Goal: Navigation & Orientation: Find specific page/section

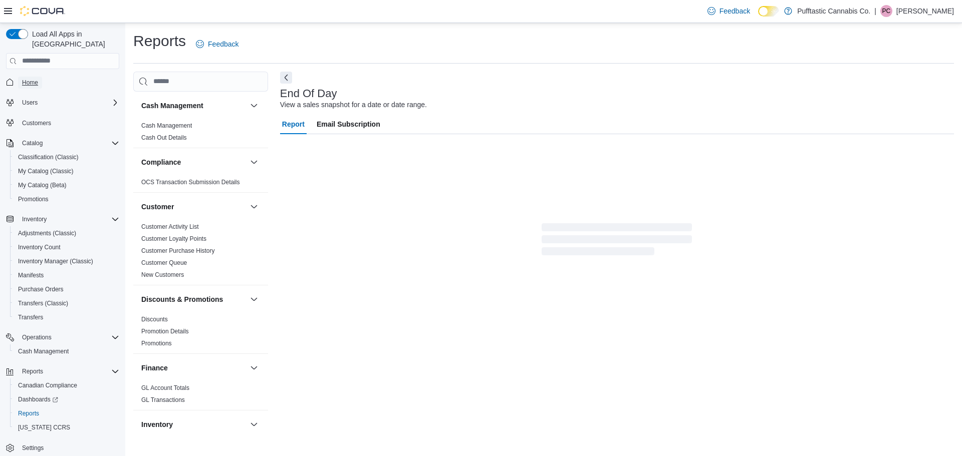
click at [30, 79] on span "Home" at bounding box center [30, 83] width 16 height 8
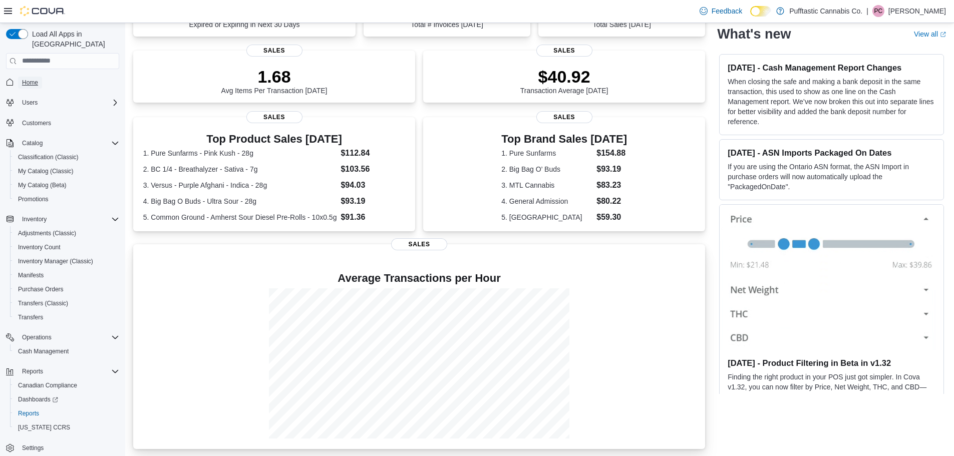
scroll to position [121, 0]
